Goal: Go to known website: Access a specific website the user already knows

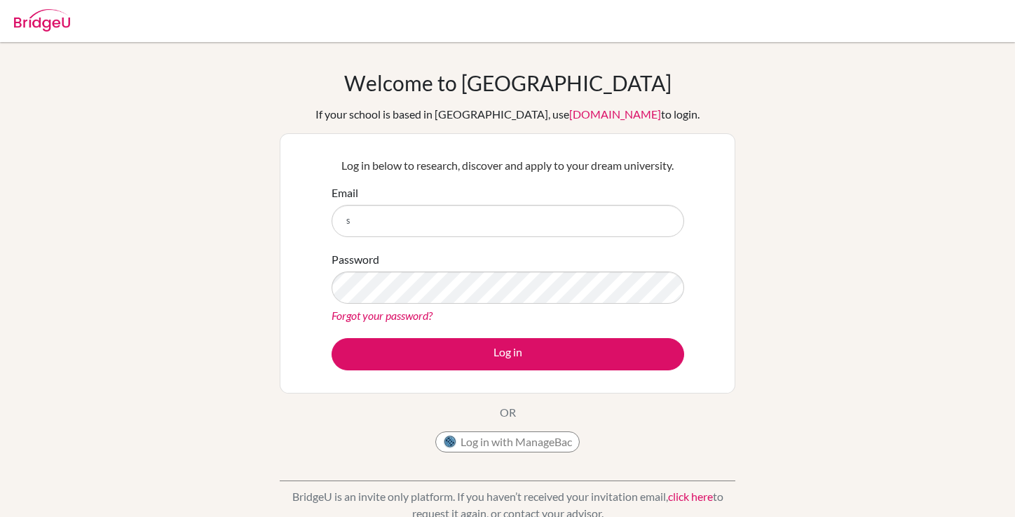
type input "[EMAIL_ADDRESS][DOMAIN_NAME]"
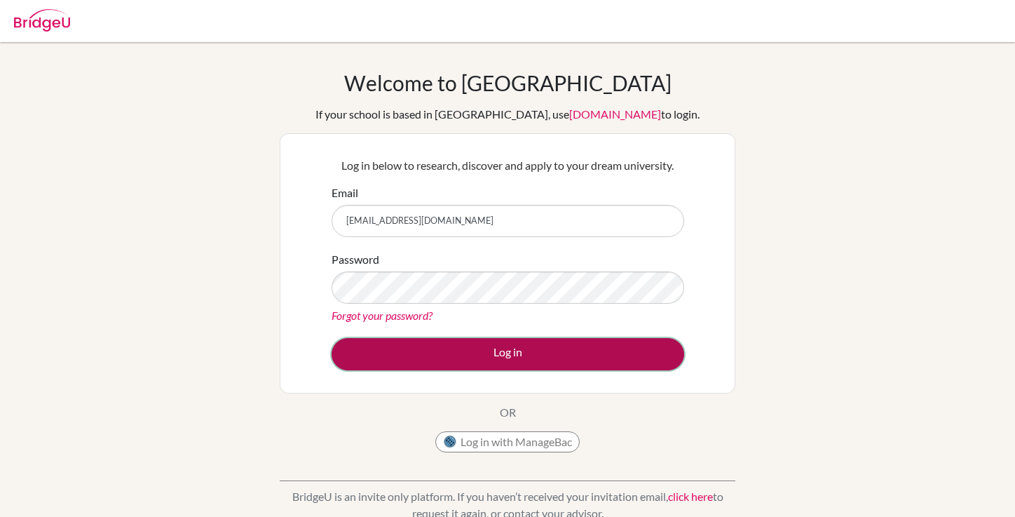
click at [424, 347] on button "Log in" at bounding box center [508, 354] width 353 height 32
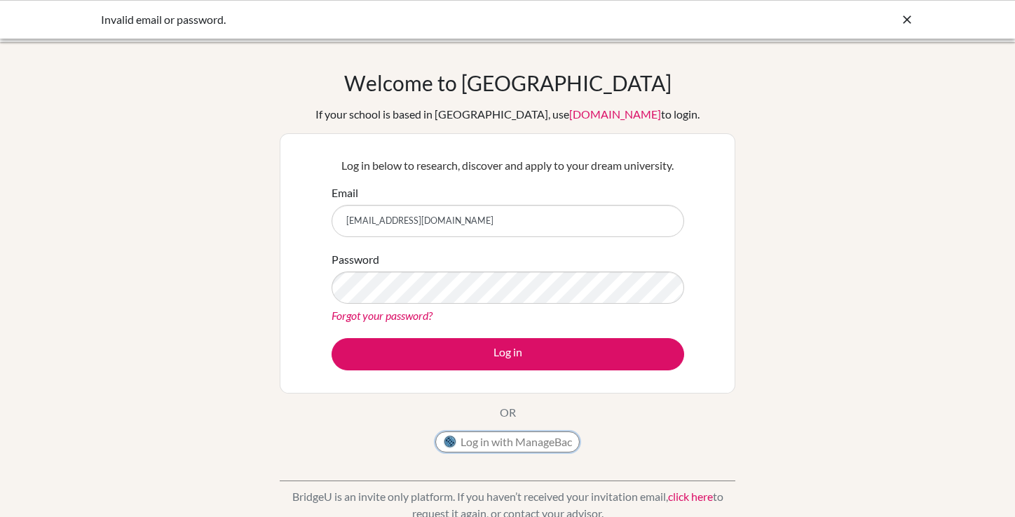
click at [511, 439] on button "Log in with ManageBac" at bounding box center [507, 441] width 144 height 21
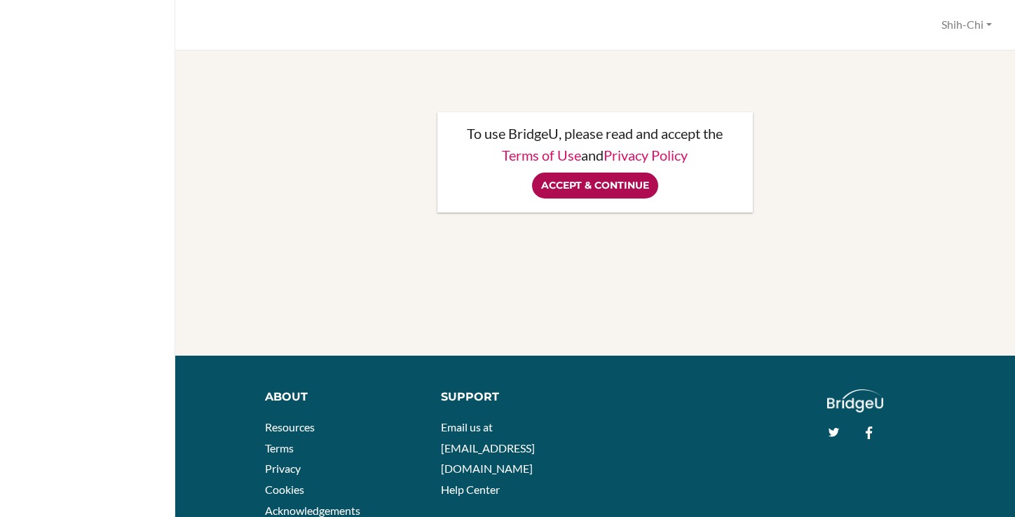
click at [592, 189] on input "Accept & Continue" at bounding box center [595, 186] width 126 height 26
